Goal: Check status: Check status

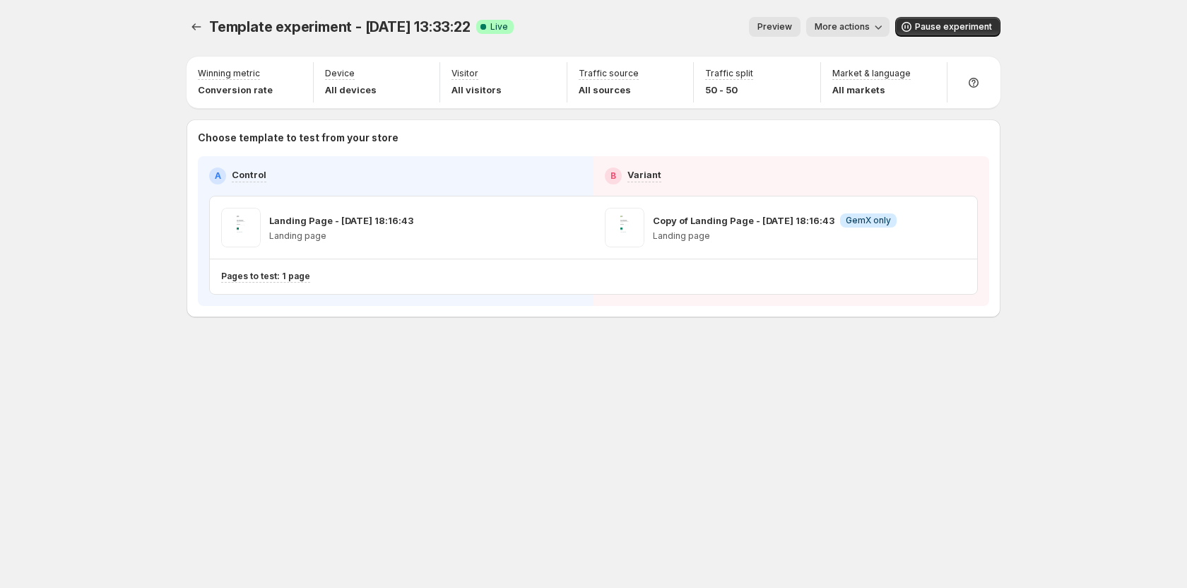
click at [838, 25] on span "More actions" at bounding box center [842, 26] width 55 height 11
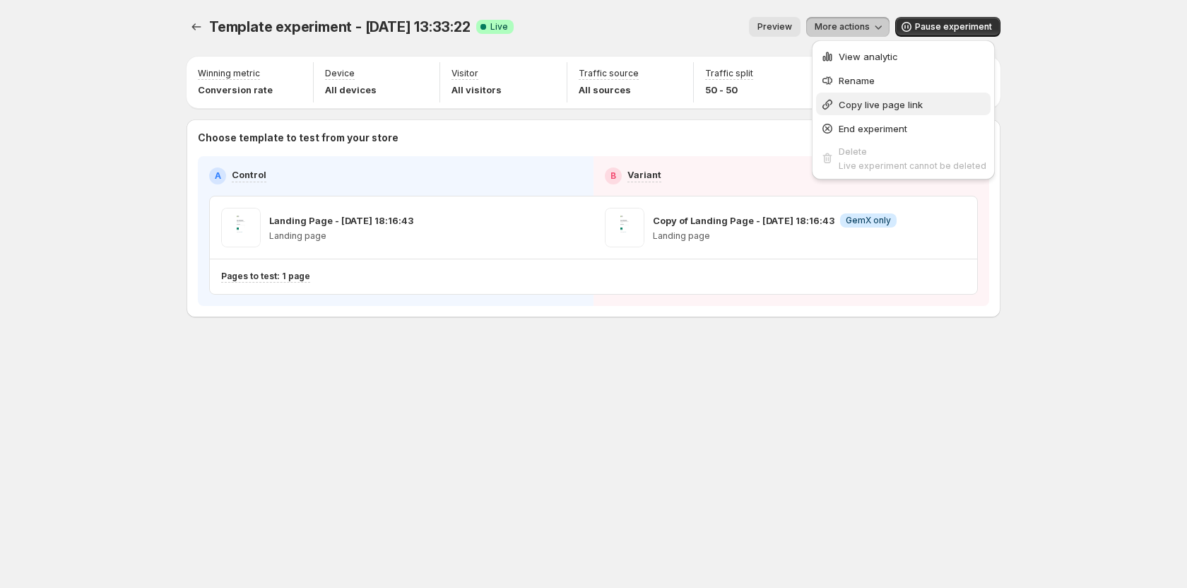
click at [861, 107] on span "Copy live page link" at bounding box center [881, 104] width 84 height 11
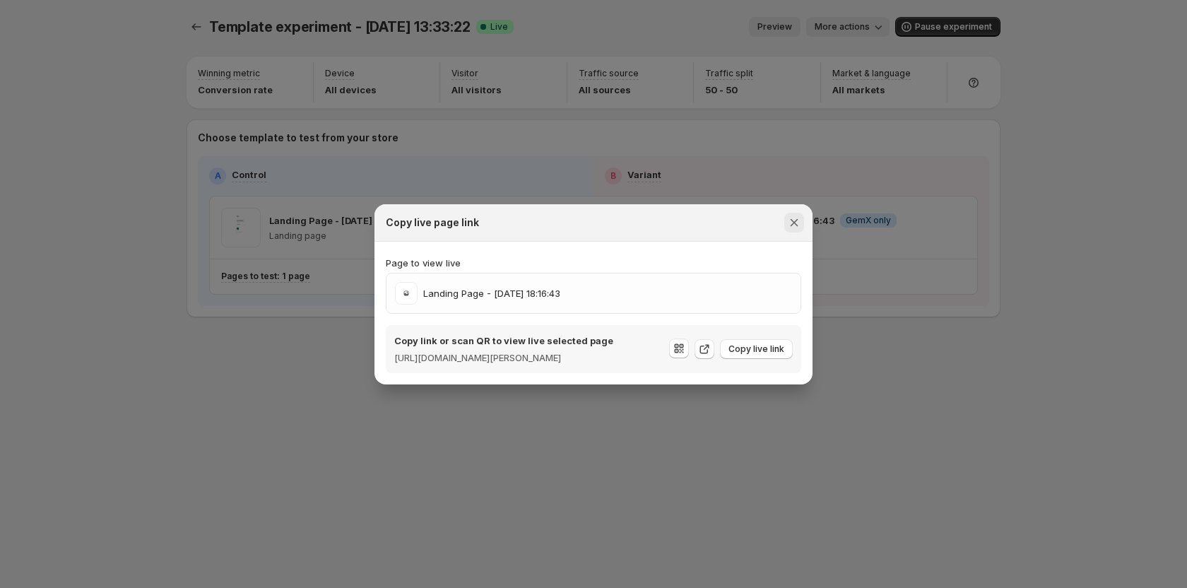
click at [794, 218] on icon "Close" at bounding box center [795, 222] width 8 height 8
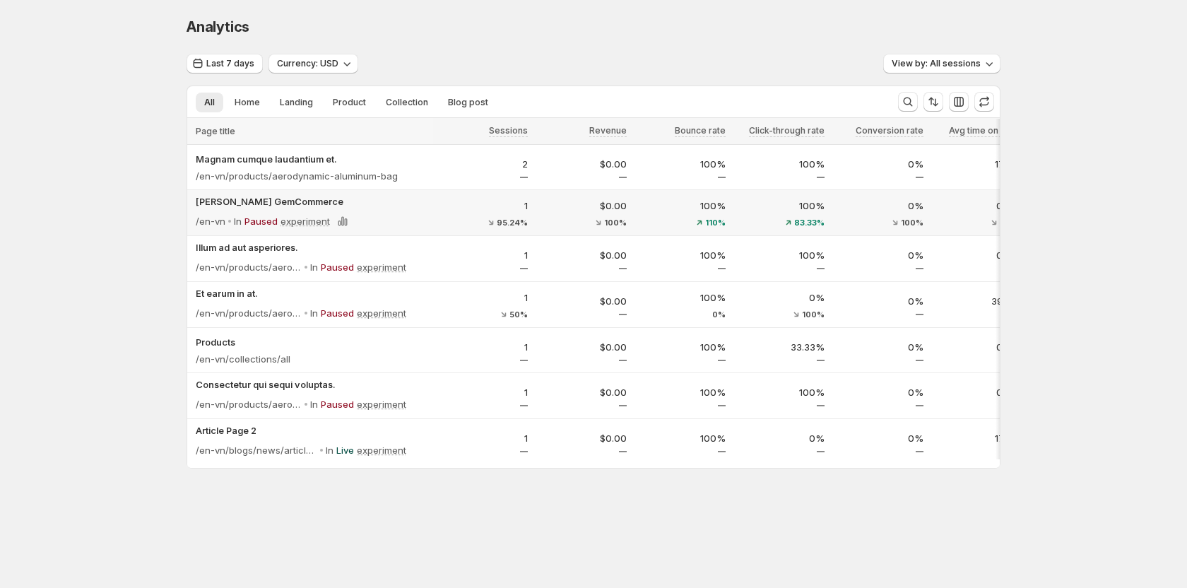
click at [237, 223] on p "In" at bounding box center [238, 221] width 8 height 14
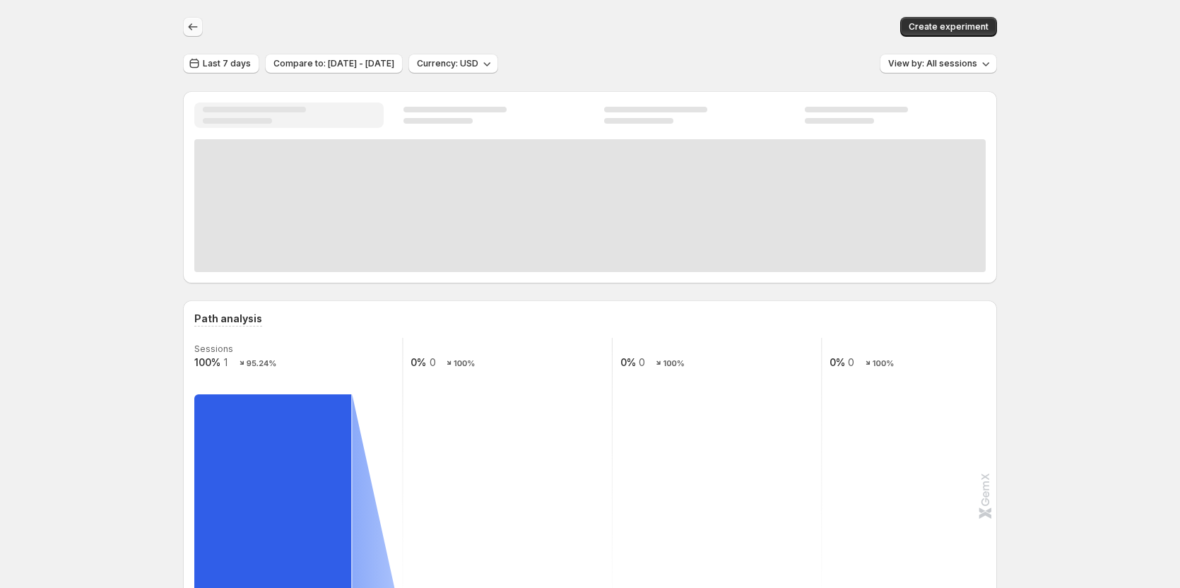
click at [200, 28] on icon "button" at bounding box center [193, 27] width 14 height 14
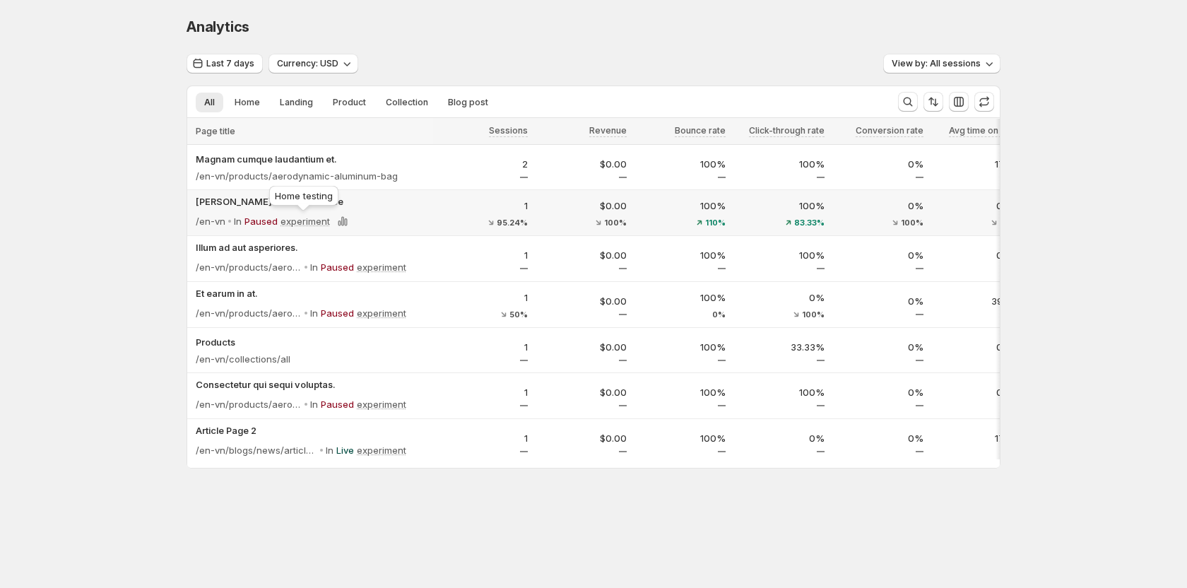
click at [313, 220] on p "experiment" at bounding box center [305, 221] width 49 height 14
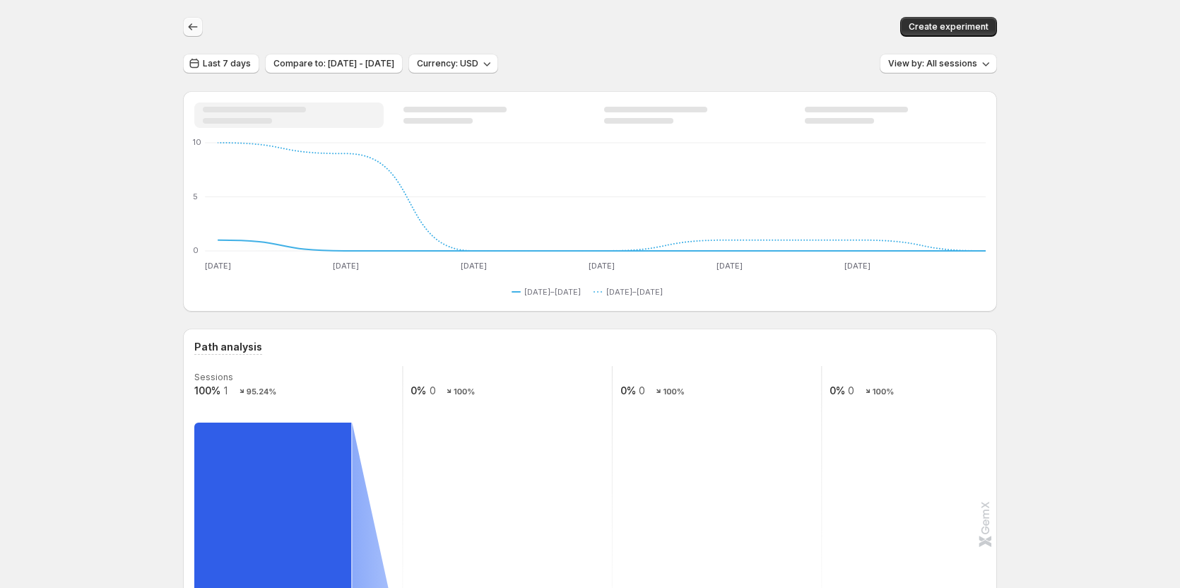
click at [200, 28] on icon "button" at bounding box center [193, 27] width 14 height 14
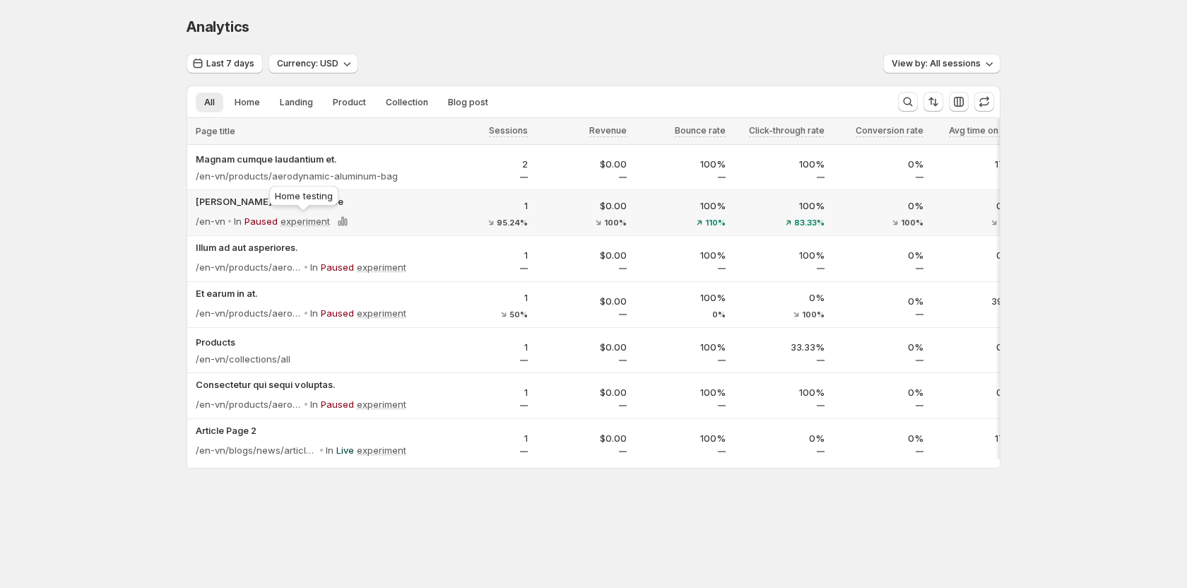
click at [309, 223] on p "experiment" at bounding box center [305, 221] width 49 height 14
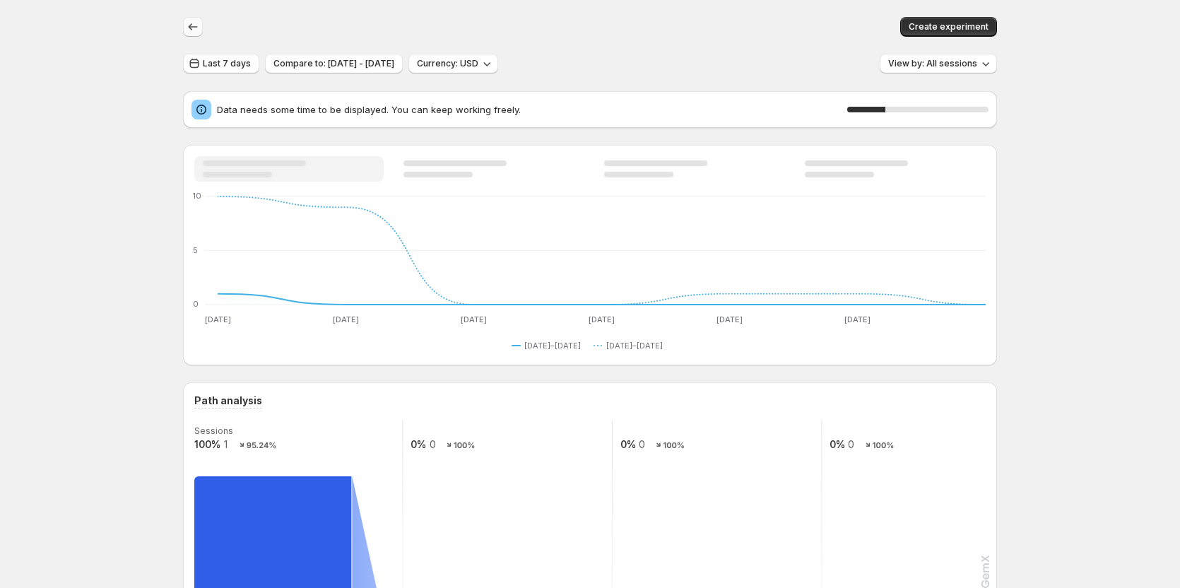
click at [196, 33] on icon "button" at bounding box center [193, 27] width 14 height 14
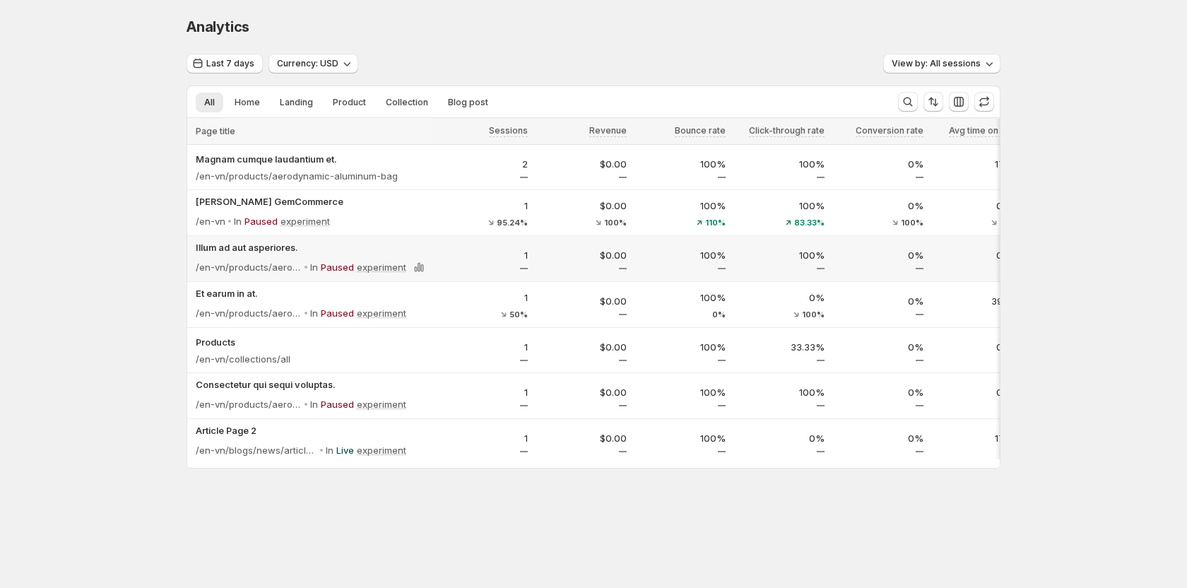
click at [327, 266] on p "Paused" at bounding box center [337, 267] width 33 height 14
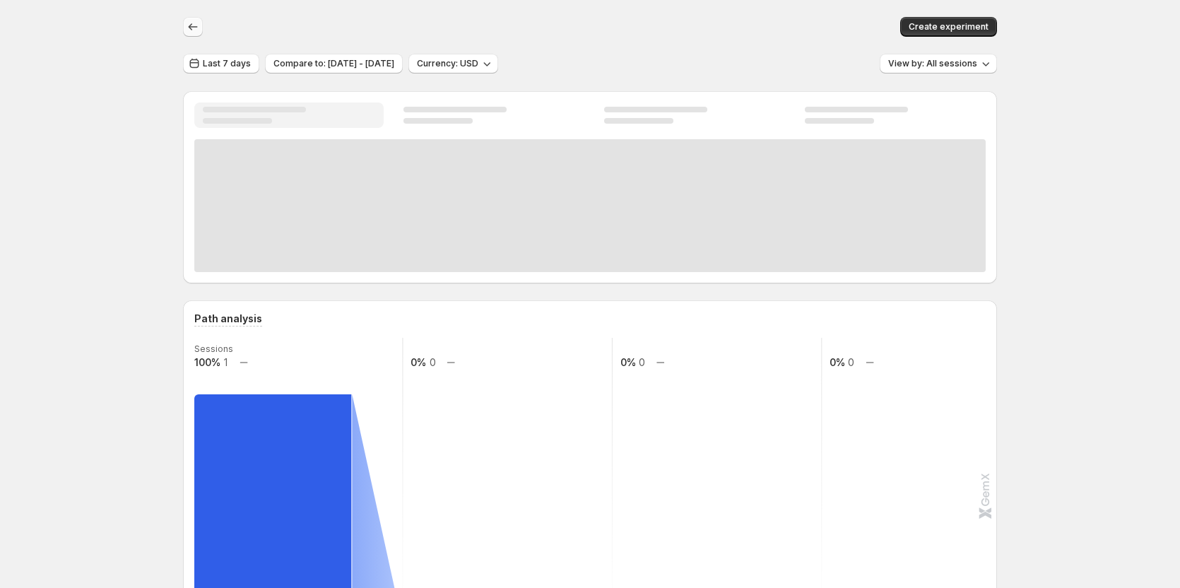
click at [192, 26] on icon "button" at bounding box center [193, 27] width 14 height 14
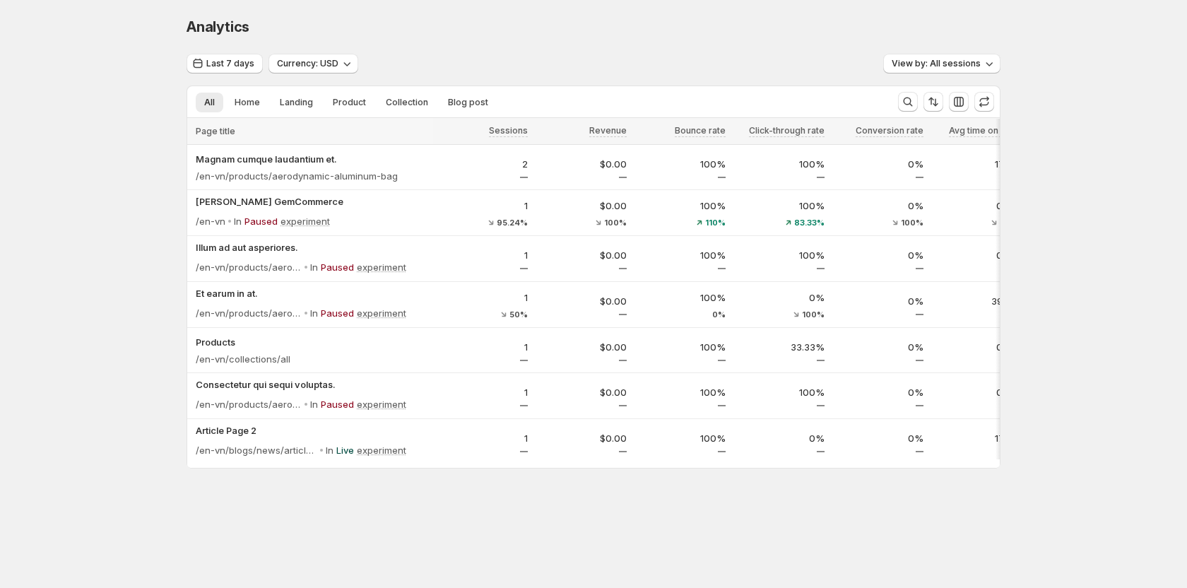
click at [481, 40] on div "Analytics. This page is ready Analytics" at bounding box center [594, 27] width 814 height 54
click at [262, 223] on p "Paused" at bounding box center [261, 221] width 33 height 14
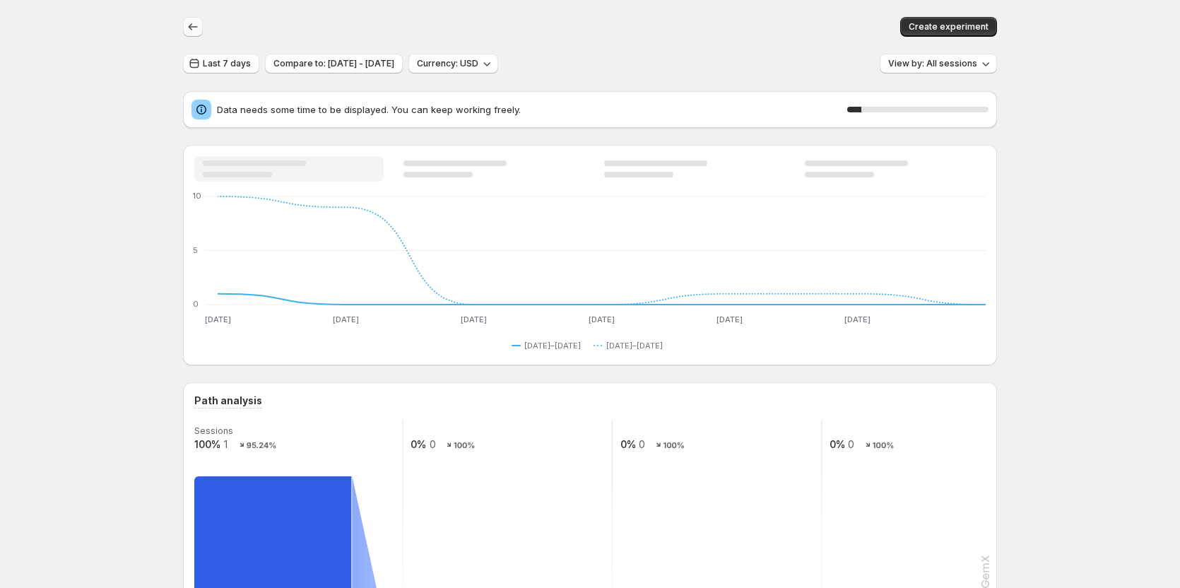
click at [194, 32] on icon "button" at bounding box center [193, 27] width 14 height 14
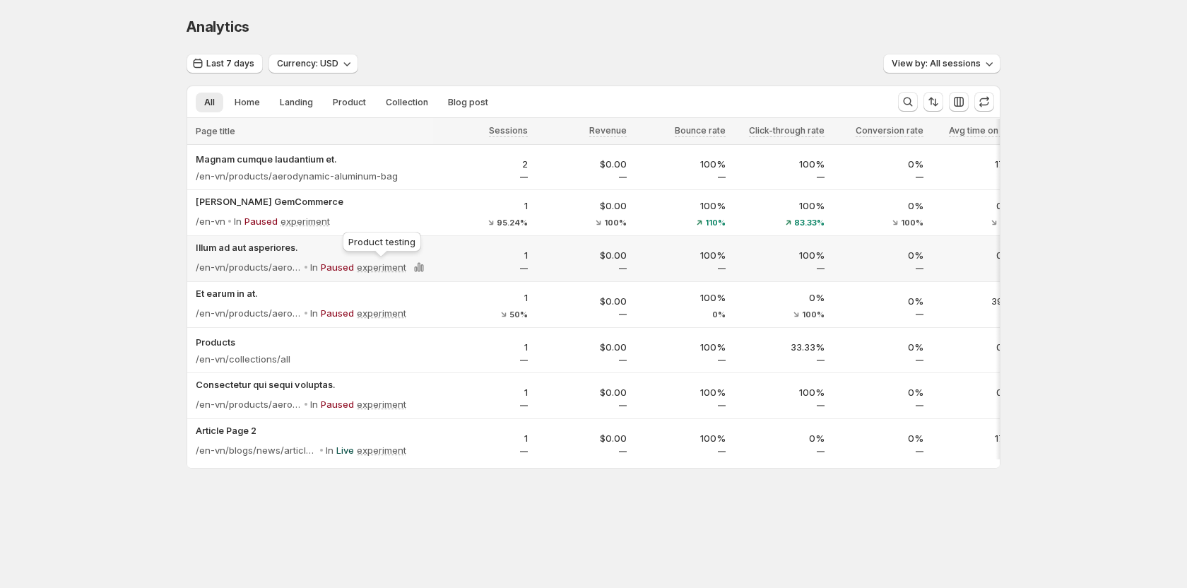
click at [372, 263] on p "experiment" at bounding box center [381, 267] width 49 height 14
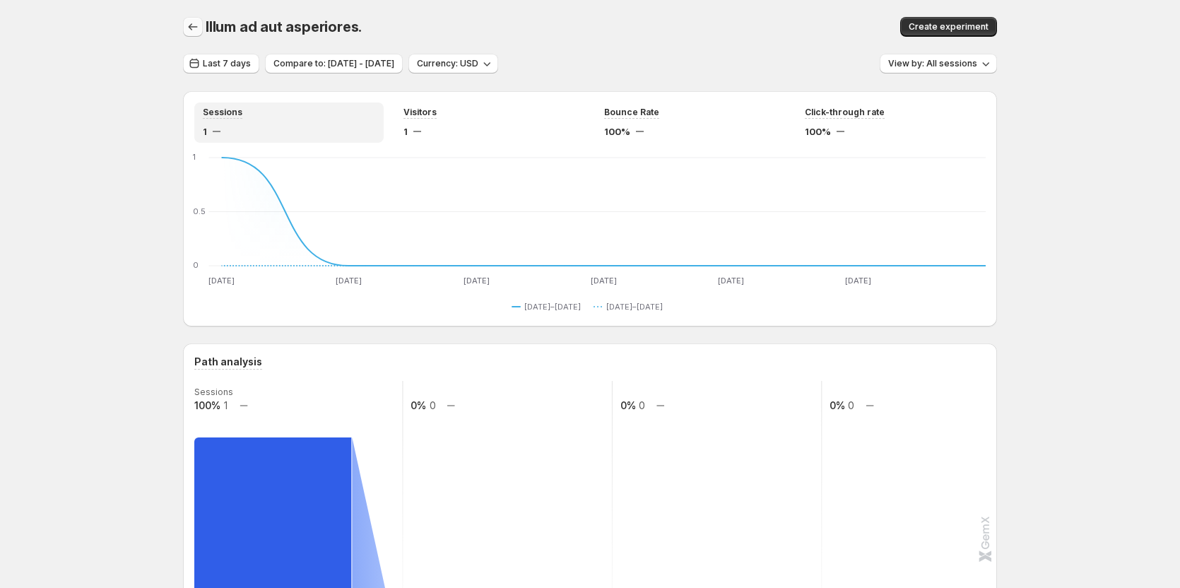
click at [196, 22] on icon "button" at bounding box center [193, 27] width 14 height 14
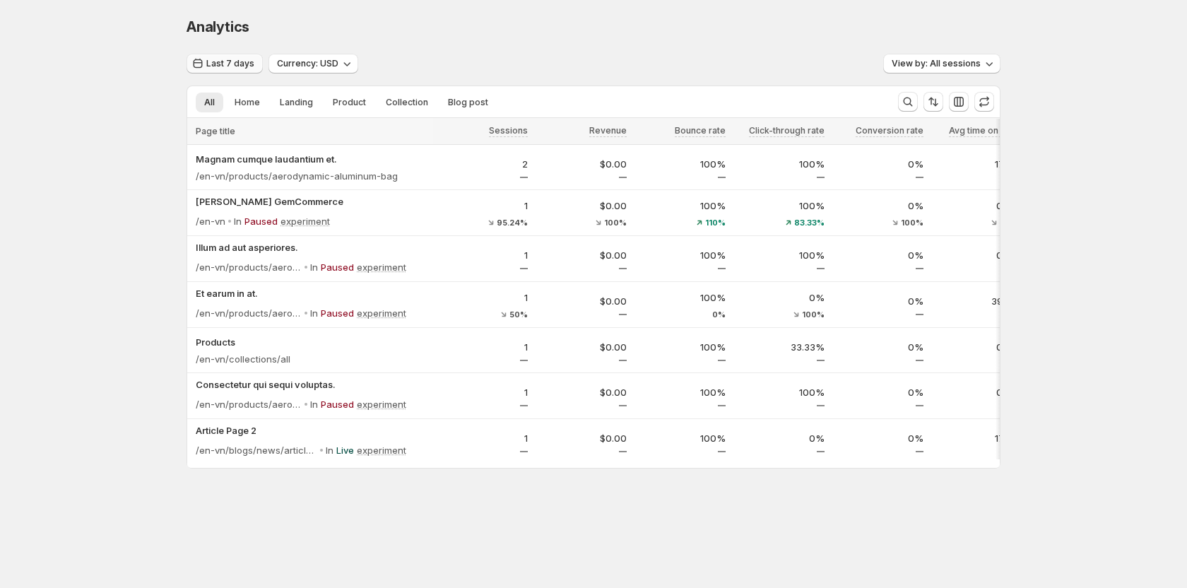
click at [223, 56] on button "Last 7 days" at bounding box center [225, 64] width 76 height 20
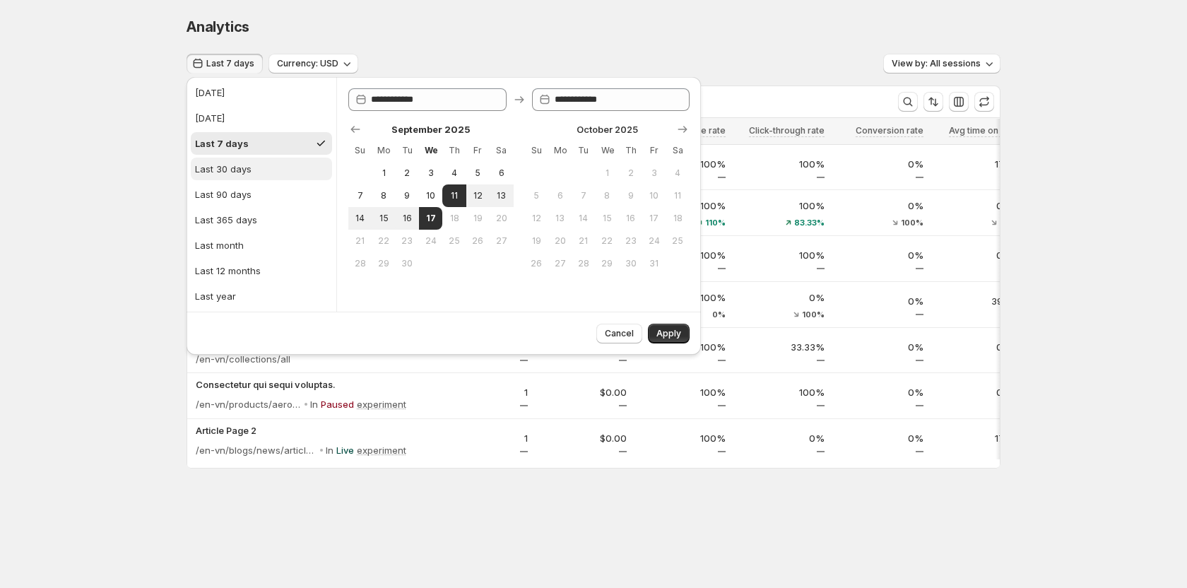
click at [239, 175] on div "Last 30 days" at bounding box center [223, 169] width 57 height 14
type input "**********"
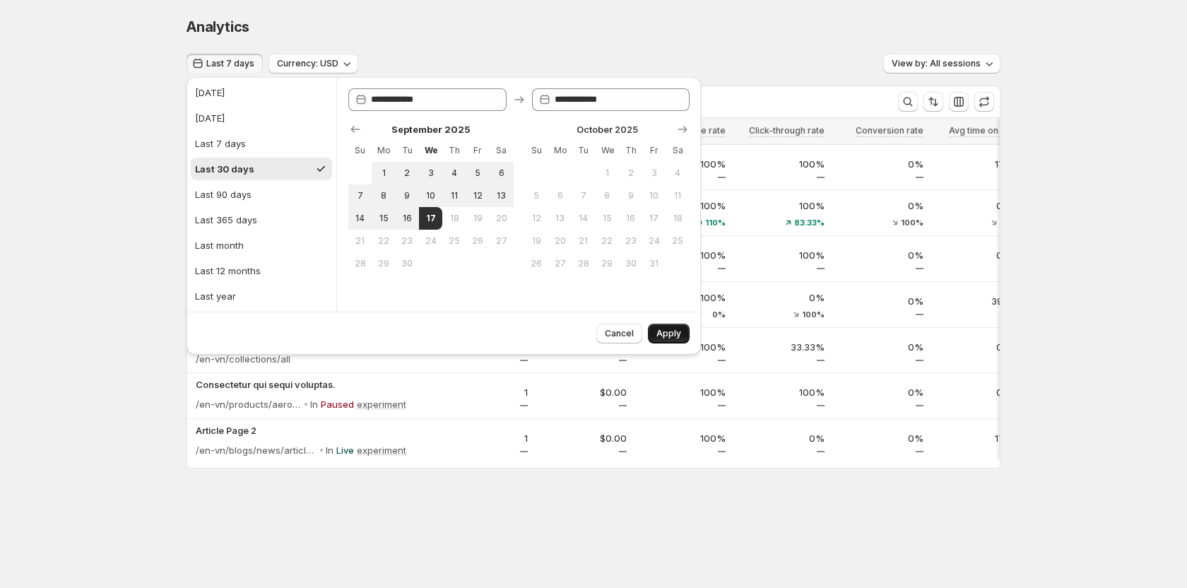
click at [685, 336] on button "Apply" at bounding box center [669, 334] width 42 height 20
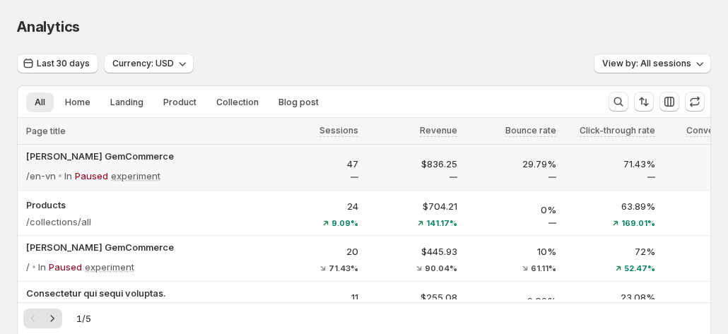
click at [230, 174] on div "/en-vn In Paused experiment" at bounding box center [142, 176] width 233 height 20
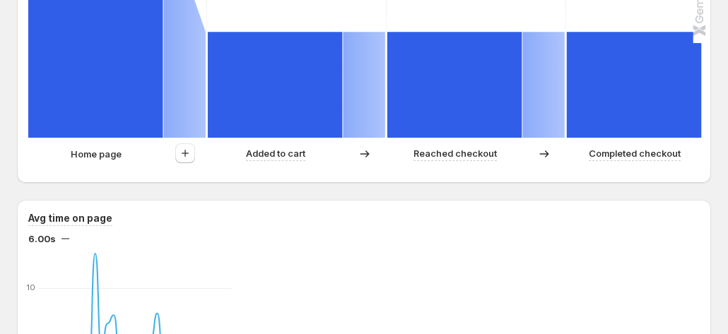
scroll to position [554, 0]
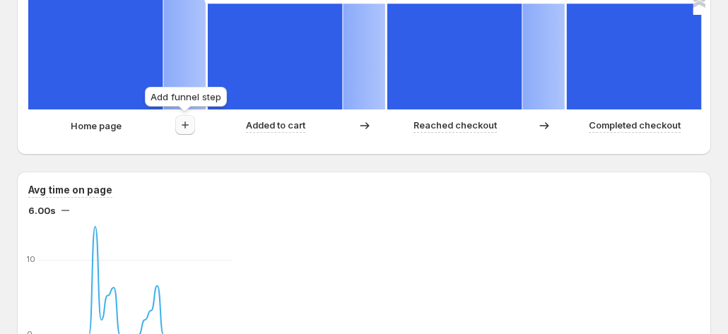
click at [184, 125] on icon "button" at bounding box center [185, 125] width 14 height 14
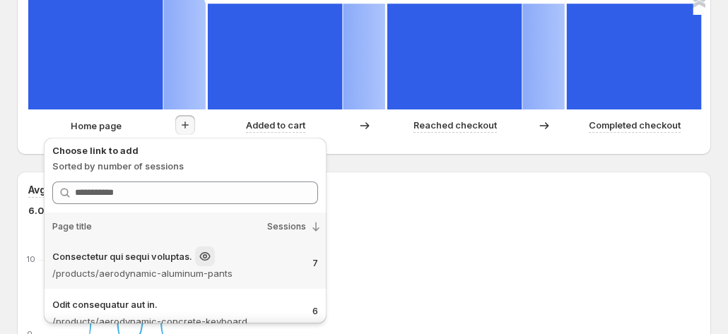
click at [170, 262] on p "Consectetur qui sequi voluptas." at bounding box center [122, 256] width 140 height 14
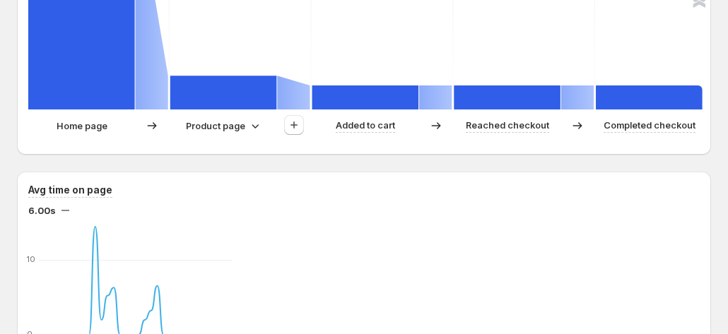
click at [248, 119] on icon at bounding box center [255, 126] width 14 height 14
